Goal: Task Accomplishment & Management: Complete application form

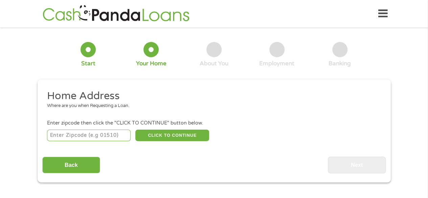
click at [103, 138] on input "number" at bounding box center [89, 136] width 84 height 12
type input "37341"
click at [165, 138] on button "CLICK TO CONTINUE" at bounding box center [172, 136] width 74 height 12
type input "37341"
type input "[PERSON_NAME]"
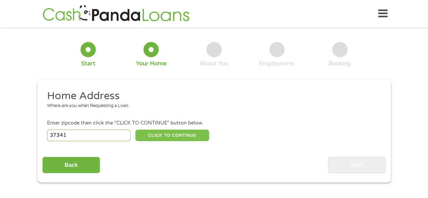
select select "[US_STATE]"
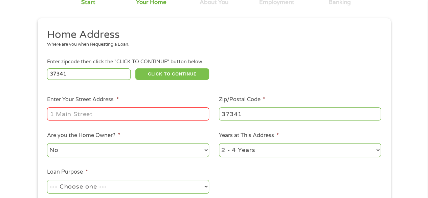
scroll to position [68, 0]
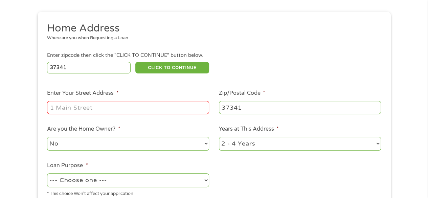
click at [146, 110] on input "Enter Your Street Address *" at bounding box center [128, 107] width 162 height 13
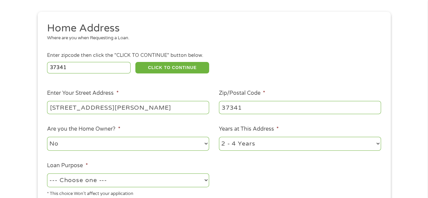
type input "[STREET_ADDRESS][PERSON_NAME]"
click at [244, 148] on select "1 Year or less 1 - 2 Years 2 - 4 Years Over 4 Years" at bounding box center [300, 144] width 162 height 14
select select "60months"
click at [219, 137] on select "1 Year or less 1 - 2 Years 2 - 4 Years Over 4 Years" at bounding box center [300, 144] width 162 height 14
click at [192, 179] on select "--- Choose one --- Pay Bills Debt Consolidation Home Improvement Major Purchase…" at bounding box center [128, 180] width 162 height 14
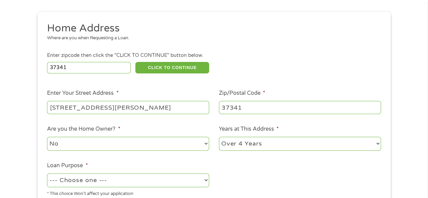
select select "other"
click at [47, 174] on select "--- Choose one --- Pay Bills Debt Consolidation Home Improvement Major Purchase…" at bounding box center [128, 180] width 162 height 14
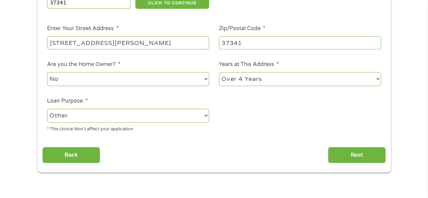
scroll to position [135, 0]
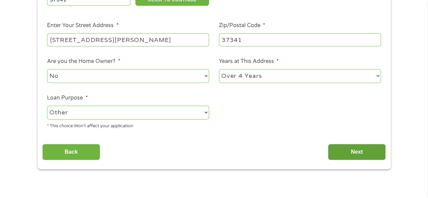
click at [366, 153] on input "Next" at bounding box center [357, 152] width 58 height 17
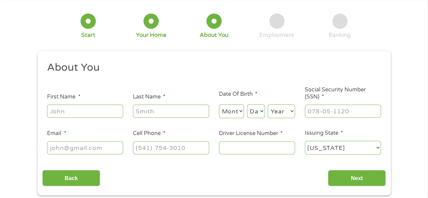
scroll to position [68, 0]
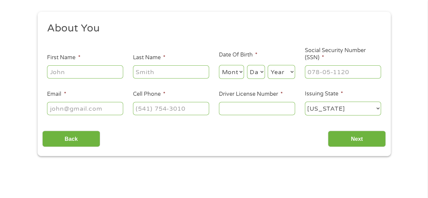
click at [95, 72] on input "First Name *" at bounding box center [85, 71] width 76 height 13
type input "[PERSON_NAME]"
click at [235, 75] on select "Month 1 2 3 4 5 6 7 8 9 10 11 12" at bounding box center [231, 72] width 25 height 14
select select "4"
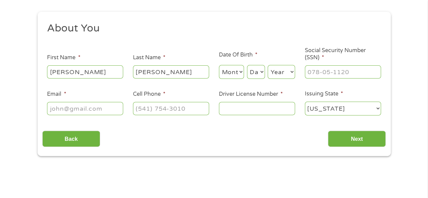
click at [219, 65] on select "Month 1 2 3 4 5 6 7 8 9 10 11 12" at bounding box center [231, 72] width 25 height 14
click at [259, 74] on select "Day 1 2 3 4 5 6 7 8 9 10 11 12 13 14 15 16 17 18 19 20 21 22 23 24 25 26 27 28 …" at bounding box center [256, 72] width 18 height 14
select select "11"
click at [247, 65] on select "Day 1 2 3 4 5 6 7 8 9 10 11 12 13 14 15 16 17 18 19 20 21 22 23 24 25 26 27 28 …" at bounding box center [256, 72] width 18 height 14
click at [280, 70] on select "Year [DATE] 2006 2005 2004 2003 2002 2001 2000 1999 1998 1997 1996 1995 1994 19…" at bounding box center [281, 72] width 27 height 14
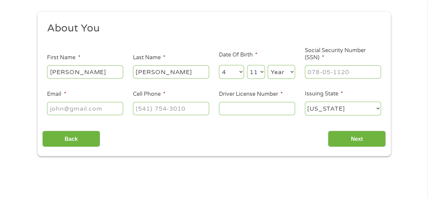
select select "1974"
click at [268, 65] on select "Year [DATE] 2006 2005 2004 2003 2002 2001 2000 1999 1998 1997 1996 1995 1994 19…" at bounding box center [281, 72] width 27 height 14
click at [336, 73] on input "___-__-____" at bounding box center [343, 71] width 76 height 13
type input "410-55-1314"
click at [71, 113] on input "Email *" at bounding box center [85, 108] width 76 height 13
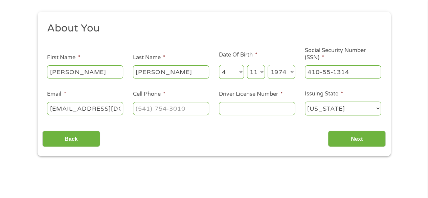
type input "[EMAIL_ADDRESS][DOMAIN_NAME]"
type input "[PHONE_NUMBER]"
type input "074044514"
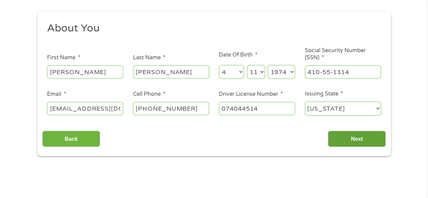
click at [357, 139] on input "Next" at bounding box center [357, 139] width 58 height 17
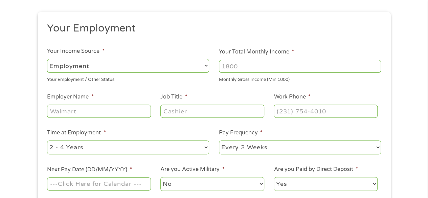
click at [236, 68] on input "Your Total Monthly Income *" at bounding box center [300, 66] width 162 height 13
type input "7000"
click at [135, 111] on input "Employer Name *" at bounding box center [99, 111] width 104 height 13
type input "[PERSON_NAME] Co schools"
type input "teacher"
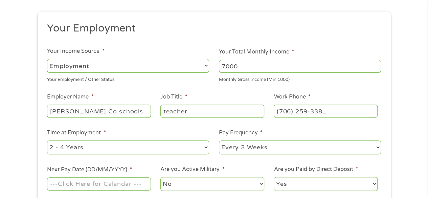
type input "[PHONE_NUMBER]"
click at [167, 147] on select "--- Choose one --- 1 Year or less 1 - 2 Years 2 - 4 Years Over 4 Years" at bounding box center [128, 147] width 162 height 14
select select "60months"
click at [47, 140] on select "--- Choose one --- 1 Year or less 1 - 2 Years 2 - 4 Years Over 4 Years" at bounding box center [128, 147] width 162 height 14
click at [256, 148] on select "--- Choose one --- Every 2 Weeks Every Week Monthly Semi-Monthly" at bounding box center [300, 147] width 162 height 14
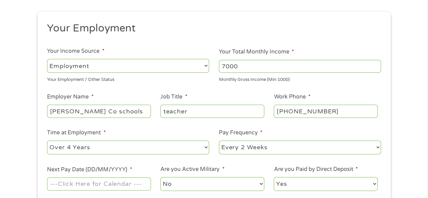
select select "monthly"
click at [219, 140] on select "--- Choose one --- Every 2 Weeks Every Week Monthly Semi-Monthly" at bounding box center [300, 147] width 162 height 14
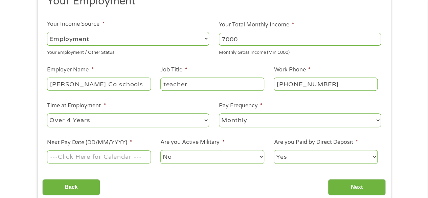
scroll to position [135, 0]
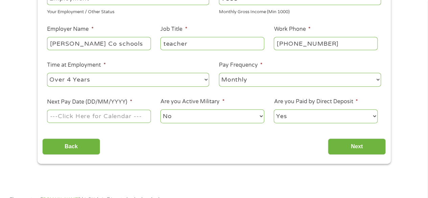
click at [111, 118] on input "Next Pay Date (DD/MM/YYYY) *" at bounding box center [99, 116] width 104 height 13
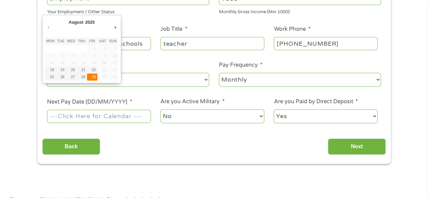
type input "[DATE]"
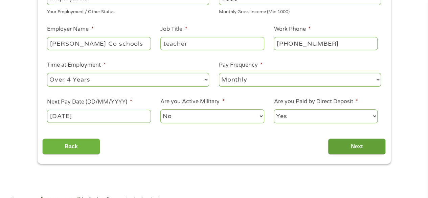
click at [341, 146] on input "Next" at bounding box center [357, 146] width 58 height 17
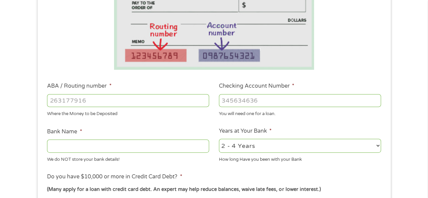
click at [197, 102] on input "ABA / Routing number *" at bounding box center [128, 100] width 162 height 13
type input "064000017"
type input "REGIONS BANK"
type input "064000017"
click at [307, 97] on input "Checking Account Number *" at bounding box center [300, 100] width 162 height 13
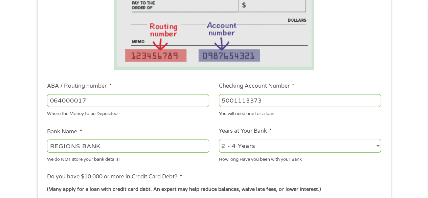
type input "5001113373"
click at [266, 147] on select "2 - 4 Years 6 - 12 Months 1 - 2 Years Over 4 Years" at bounding box center [300, 146] width 162 height 14
select select "60months"
click at [219, 139] on select "2 - 4 Years 6 - 12 Months 1 - 2 Years Over 4 Years" at bounding box center [300, 146] width 162 height 14
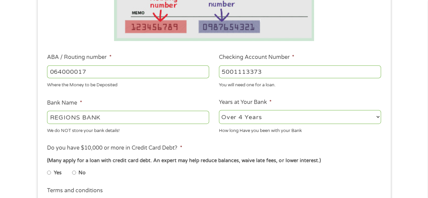
scroll to position [203, 0]
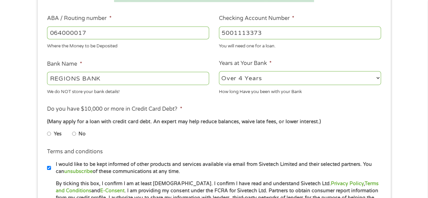
click at [74, 135] on input "No" at bounding box center [74, 133] width 4 height 11
radio input "true"
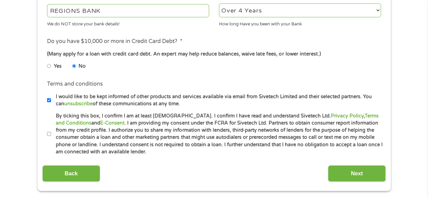
click at [50, 134] on input "By ticking this box, I confirm I am at least [DEMOGRAPHIC_DATA]. I confirm I ha…" at bounding box center [49, 134] width 4 height 11
checkbox input "true"
click at [341, 172] on input "Next" at bounding box center [357, 173] width 58 height 17
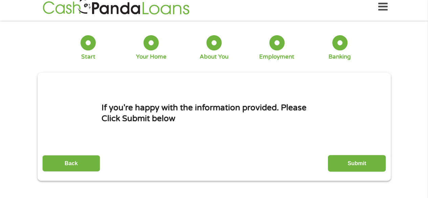
scroll to position [0, 0]
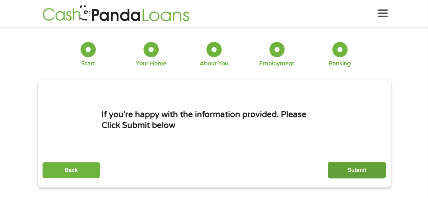
click at [353, 171] on input "Submit" at bounding box center [357, 170] width 58 height 17
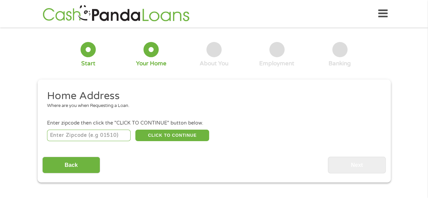
click at [111, 138] on input "number" at bounding box center [89, 136] width 84 height 12
type input "37341"
click at [150, 135] on button "CLICK TO CONTINUE" at bounding box center [172, 136] width 74 height 12
type input "37341"
type input "[PERSON_NAME]"
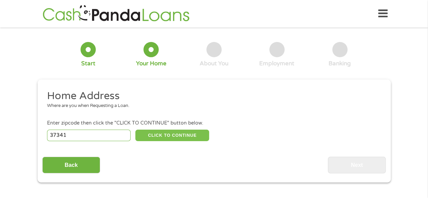
select select "[US_STATE]"
